Goal: Check status: Check status

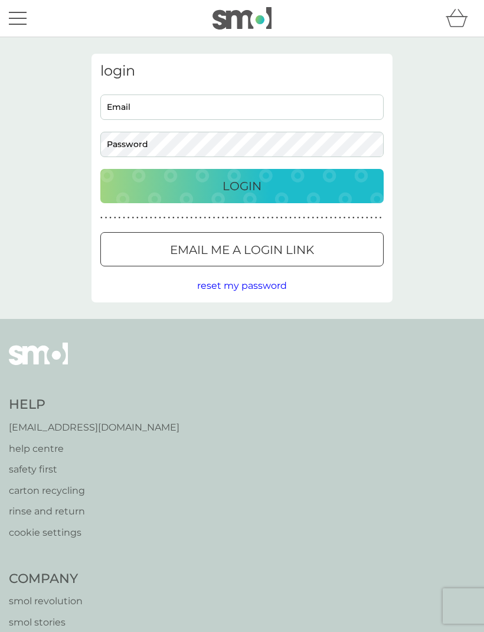
click at [138, 117] on input "Email" at bounding box center [241, 106] width 283 height 25
type input "biamoore65@gmail.com"
click at [242, 185] on button "Login" at bounding box center [241, 186] width 283 height 34
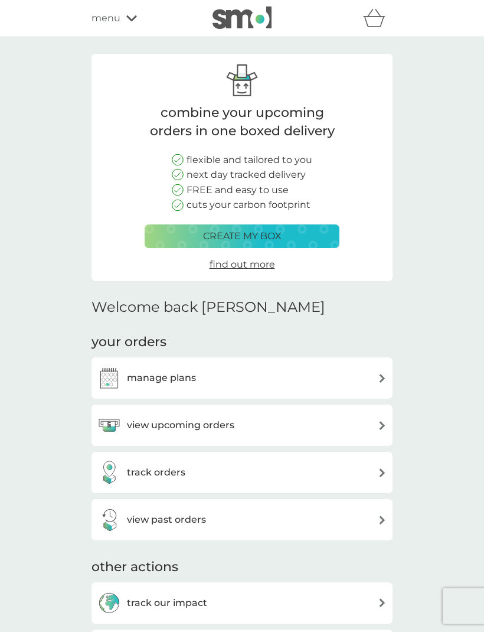
click at [307, 257] on div "create my box find out more" at bounding box center [242, 248] width 195 height 48
click at [213, 471] on div "track orders" at bounding box center [241, 472] width 289 height 24
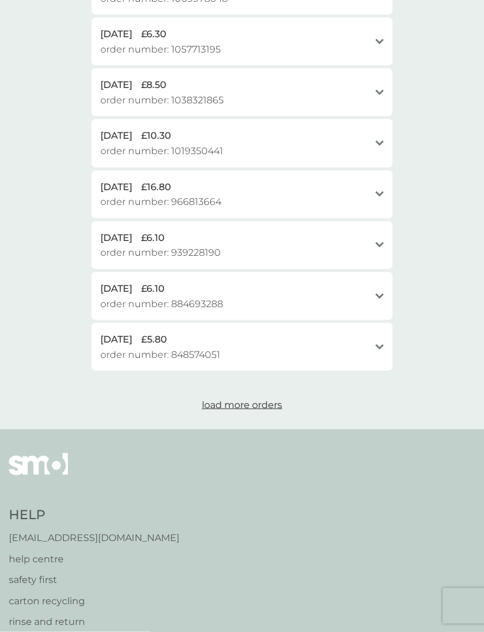
scroll to position [446, 0]
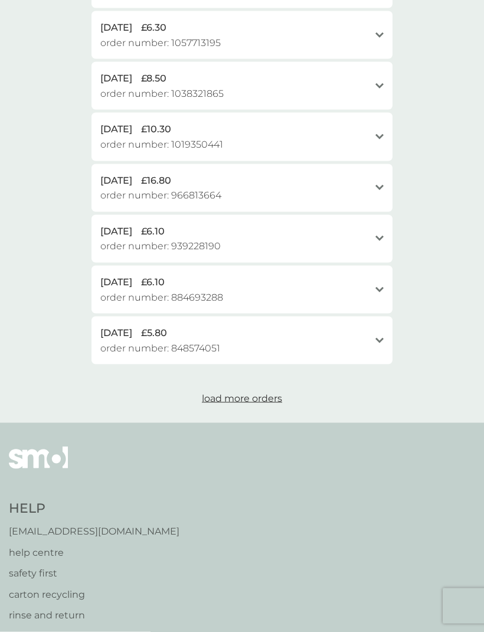
click at [90, 524] on p "[EMAIL_ADDRESS][DOMAIN_NAME]" at bounding box center [94, 531] width 171 height 15
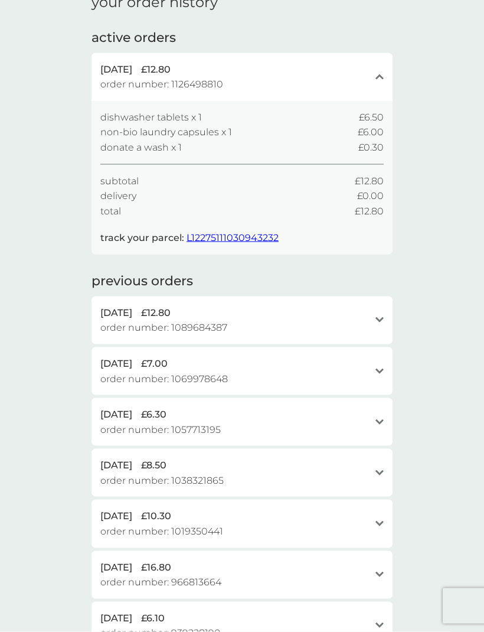
scroll to position [0, 0]
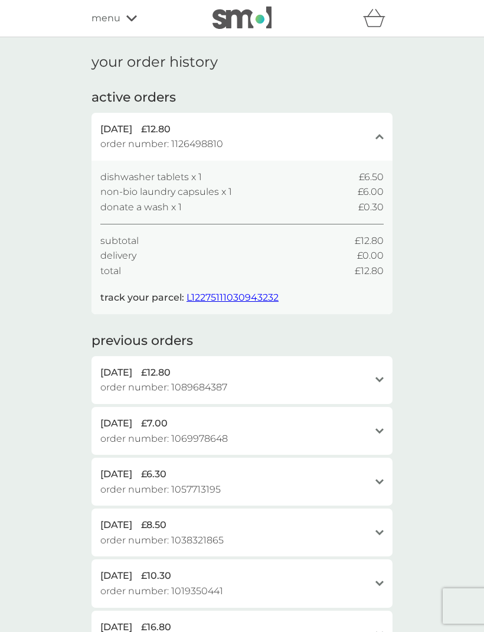
click at [379, 132] on div "close" at bounding box center [379, 136] width 8 height 9
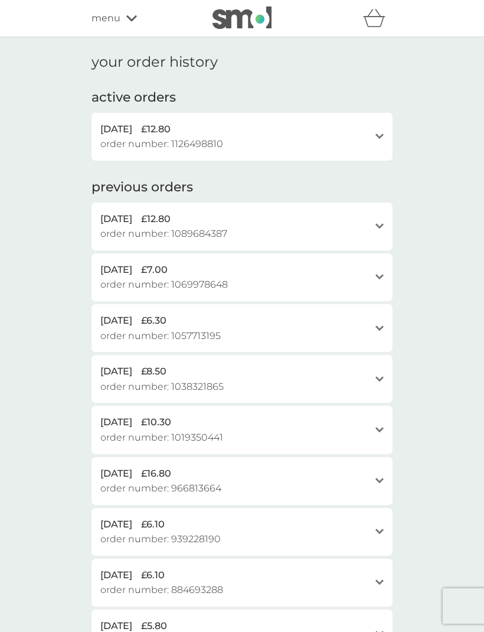
click at [379, 128] on div "open" at bounding box center [379, 137] width 8 height 30
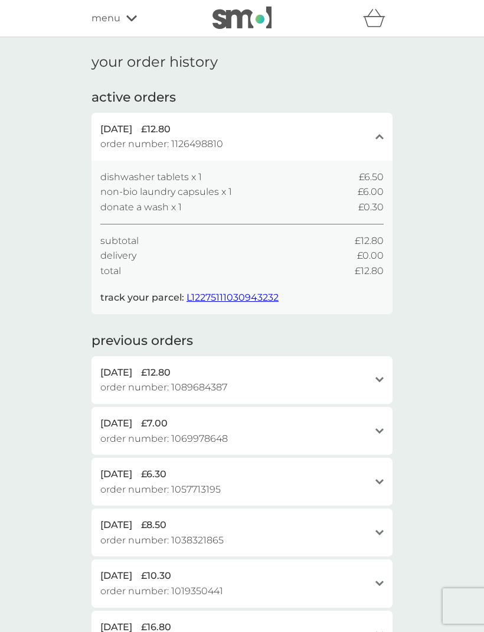
click at [233, 293] on span "L12275111030943232" at bounding box center [233, 297] width 92 height 11
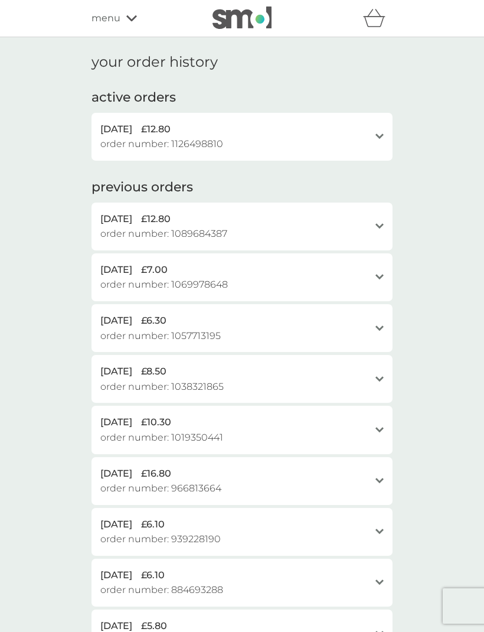
click at [109, 17] on span "menu" at bounding box center [105, 18] width 29 height 15
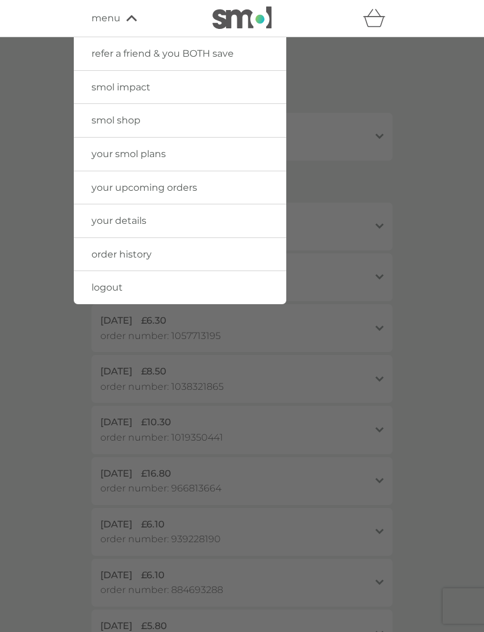
click at [162, 152] on span "your smol plans" at bounding box center [128, 153] width 74 height 11
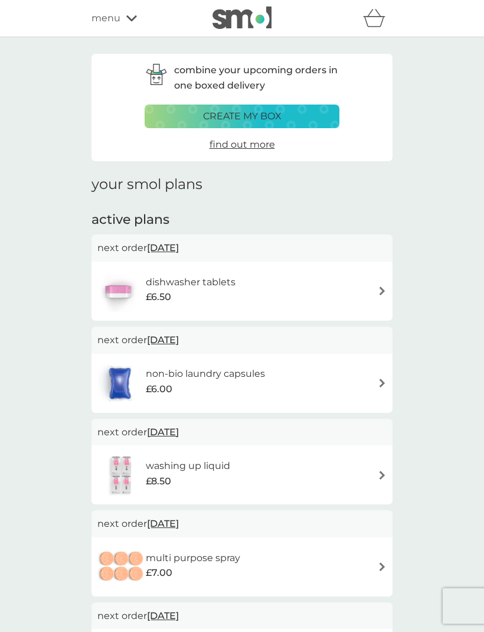
click at [123, 18] on div "menu" at bounding box center [141, 18] width 100 height 15
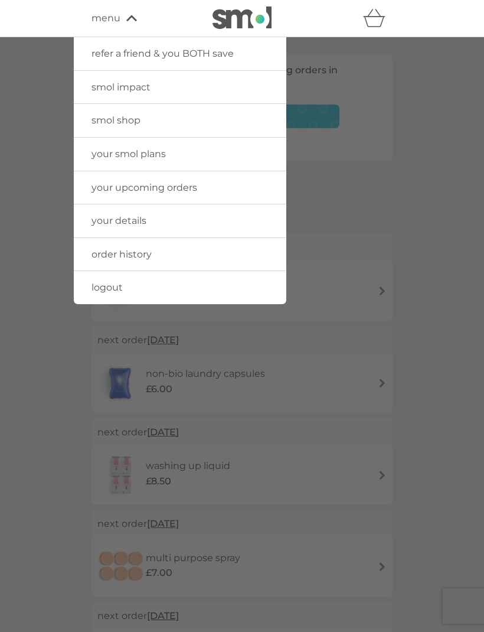
click at [122, 286] on span "logout" at bounding box center [106, 287] width 31 height 11
